Goal: Task Accomplishment & Management: Use online tool/utility

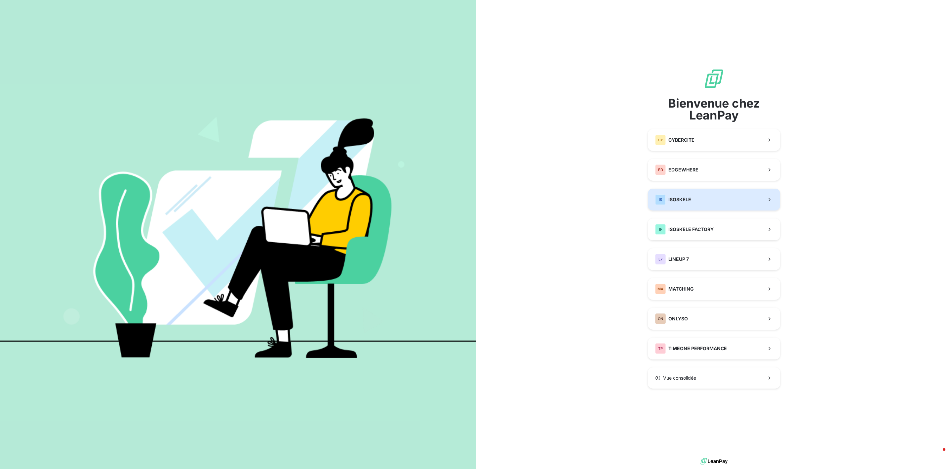
click at [688, 190] on button "IS ISOSKELE" at bounding box center [714, 200] width 132 height 22
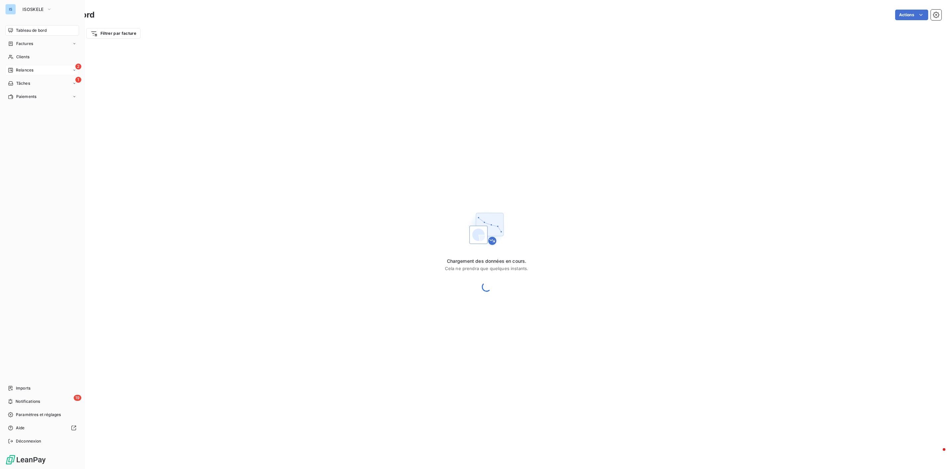
click at [30, 69] on span "Relances" at bounding box center [25, 70] width 18 height 6
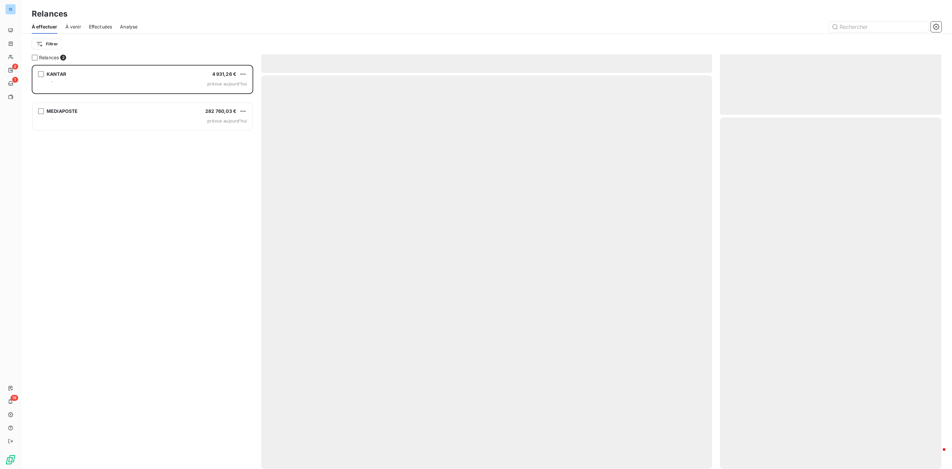
scroll to position [397, 214]
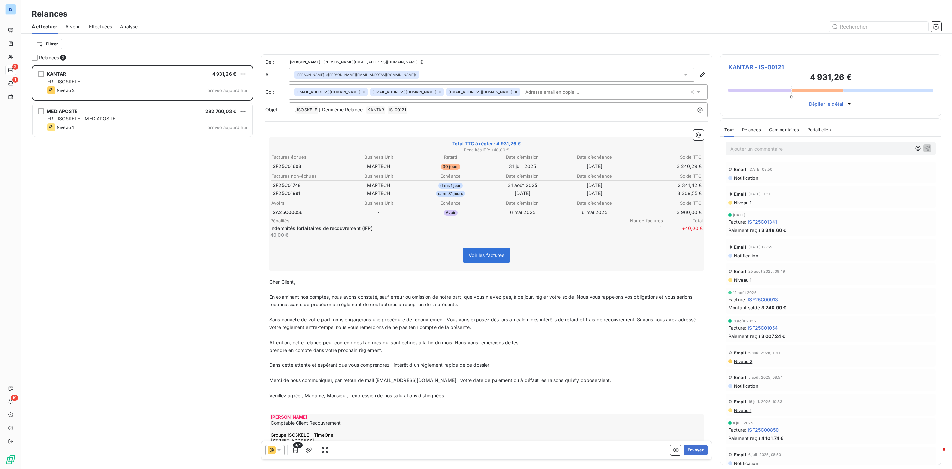
click at [741, 203] on span "Niveau 1" at bounding box center [743, 202] width 18 height 5
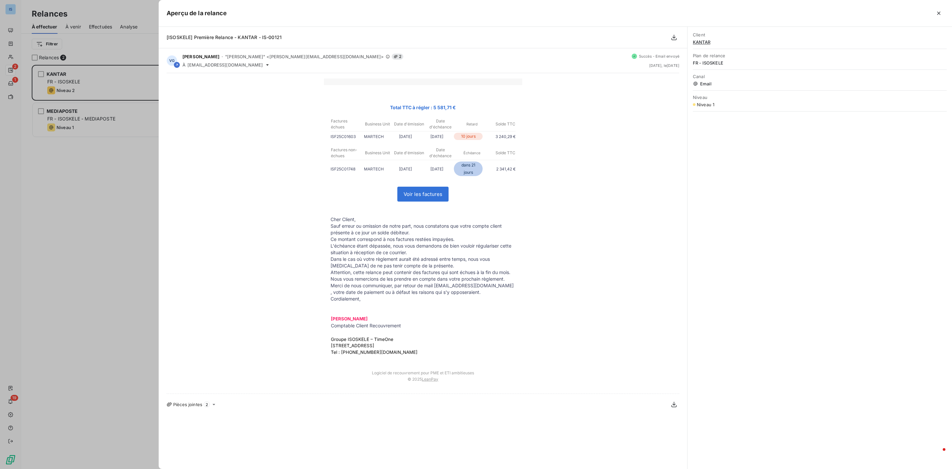
click at [73, 206] on div at bounding box center [476, 234] width 952 height 469
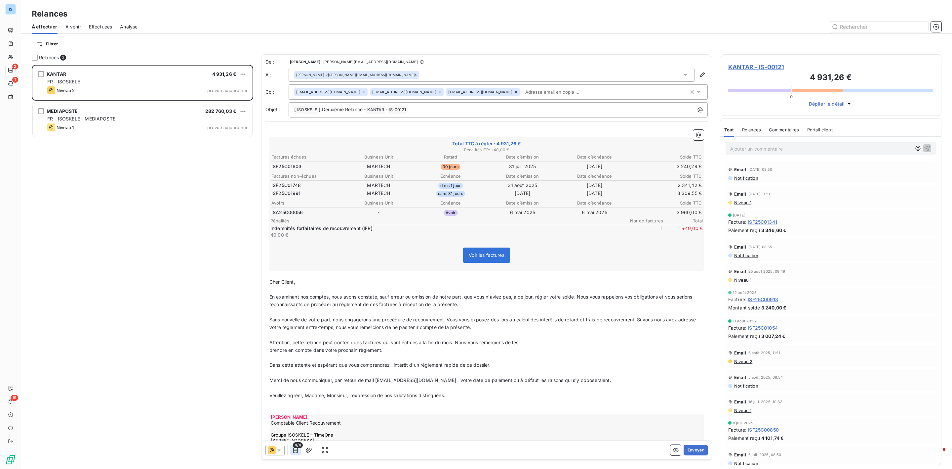
click at [299, 452] on icon "button" at bounding box center [295, 449] width 7 height 7
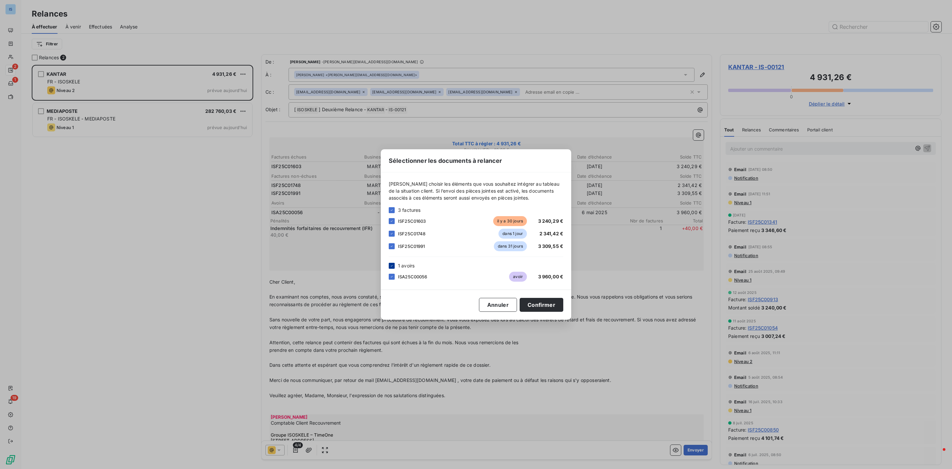
click at [394, 264] on div at bounding box center [392, 266] width 6 height 6
click at [538, 307] on button "Confirmer" at bounding box center [542, 305] width 44 height 14
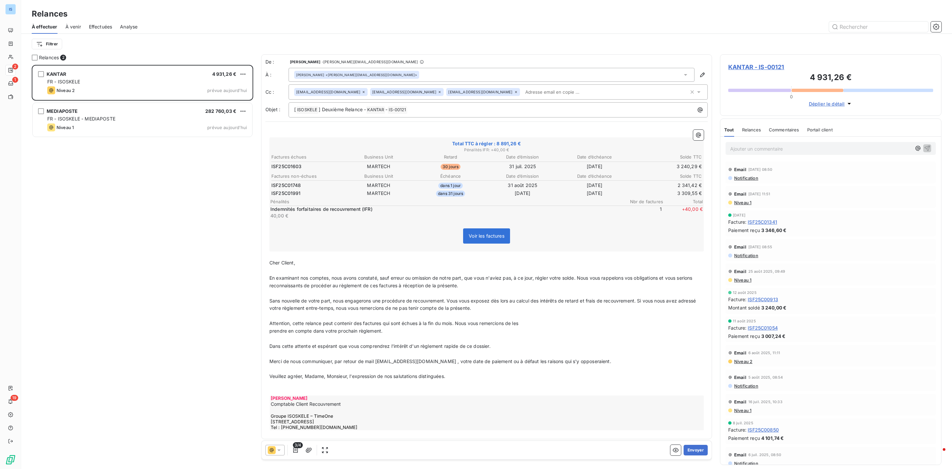
drag, startPoint x: 692, startPoint y: 452, endPoint x: 580, endPoint y: 261, distance: 221.0
click at [580, 261] on div "De : Vanessa GRENET - [EMAIL_ADDRESS][DOMAIN_NAME] À : [PERSON_NAME] <[PERSON_N…" at bounding box center [486, 258] width 451 height 409
click at [691, 451] on button "Envoyer" at bounding box center [696, 449] width 24 height 11
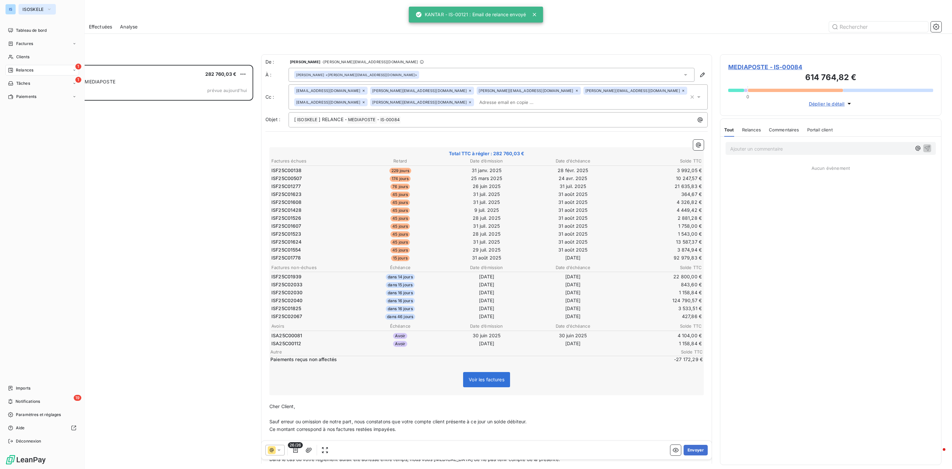
click at [24, 14] on button "ISOSKELE" at bounding box center [37, 9] width 37 height 11
click at [53, 62] on span "EDGEWHERE" at bounding box center [61, 59] width 59 height 7
